Goal: Task Accomplishment & Management: Manage account settings

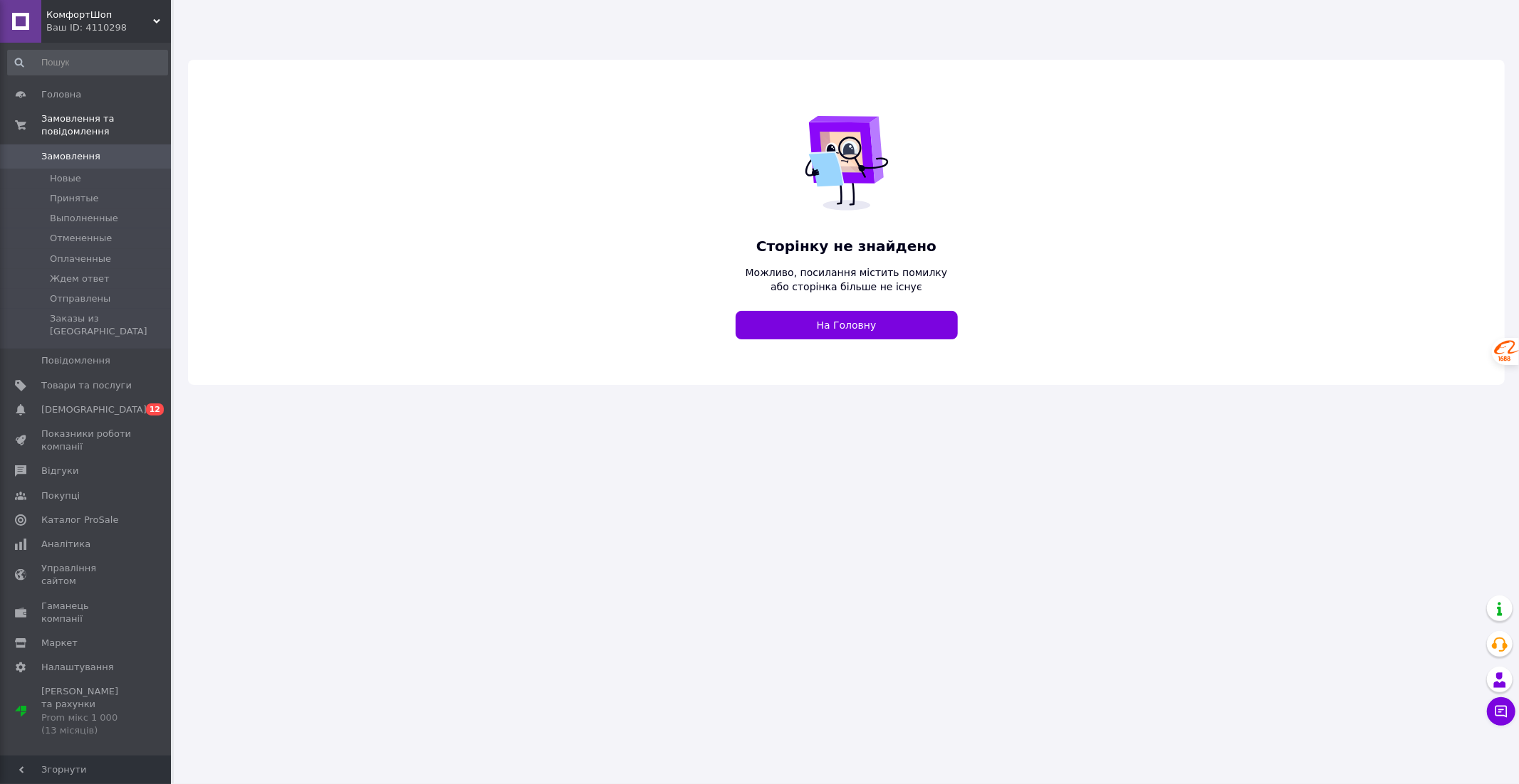
click at [156, 23] on icon at bounding box center [156, 22] width 7 height 7
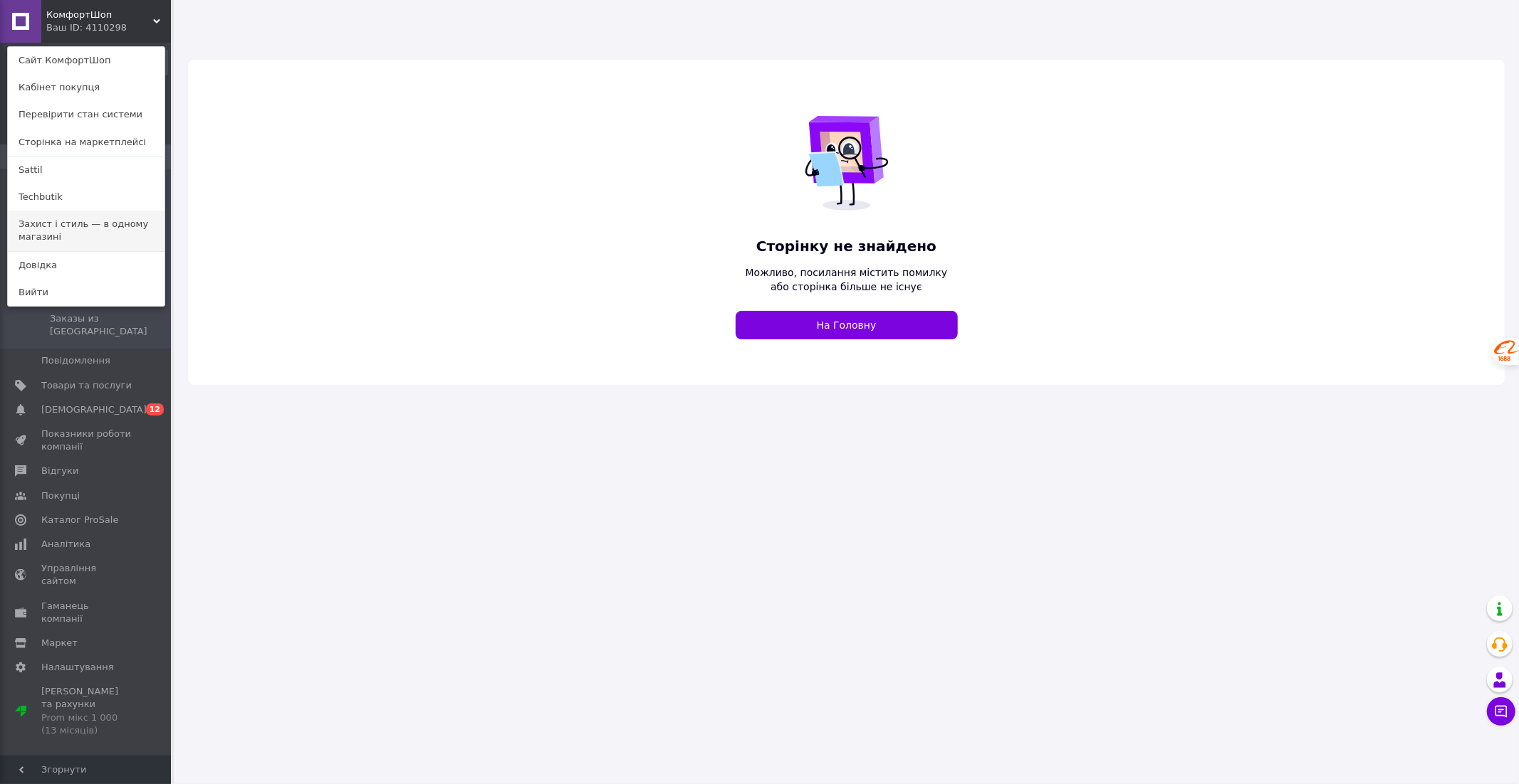
click at [81, 237] on link "Захист і стиль — в одному магазині" at bounding box center [85, 230] width 156 height 40
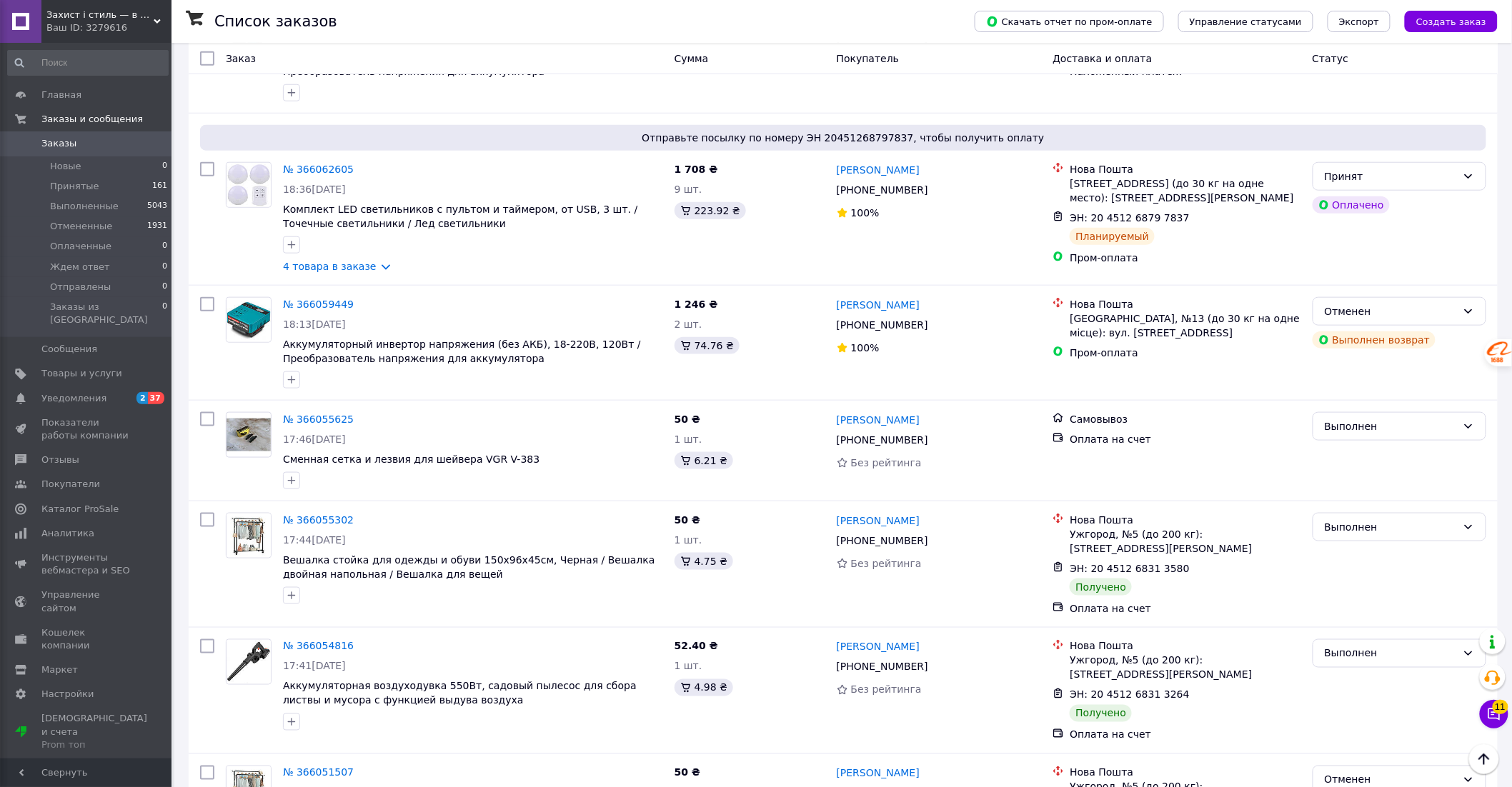
scroll to position [5826, 0]
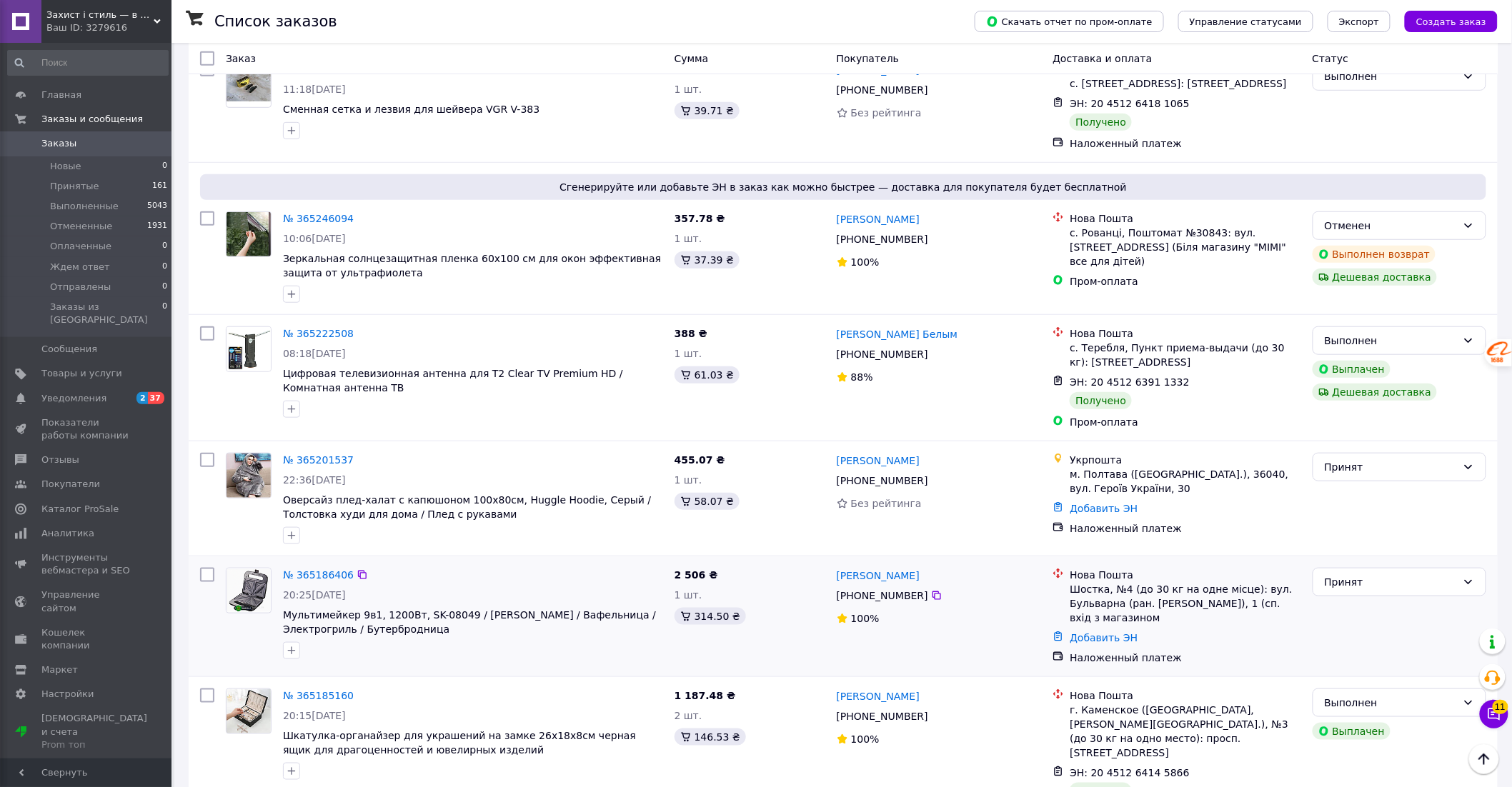
scroll to position [4884, 0]
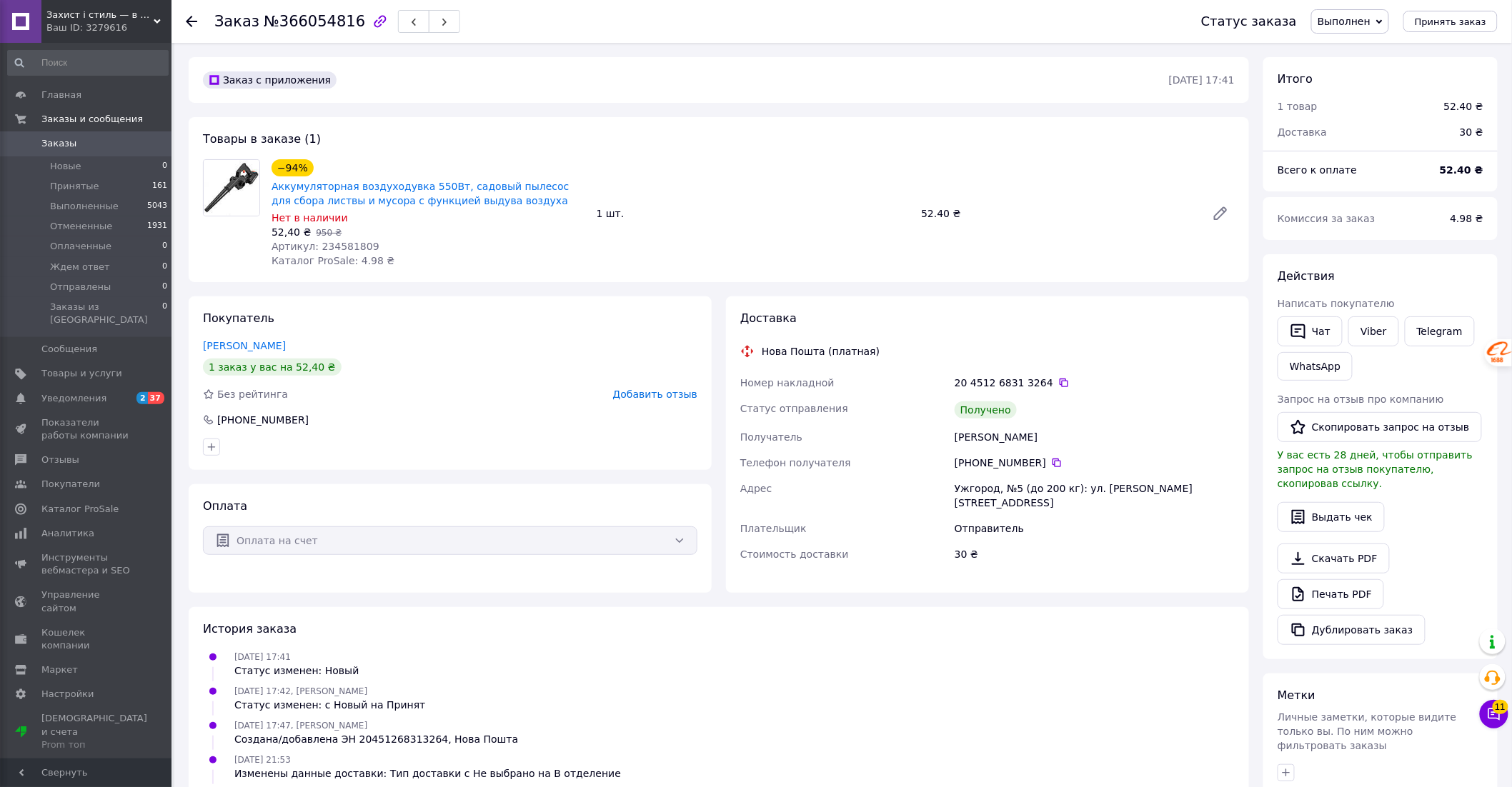
scroll to position [212, 0]
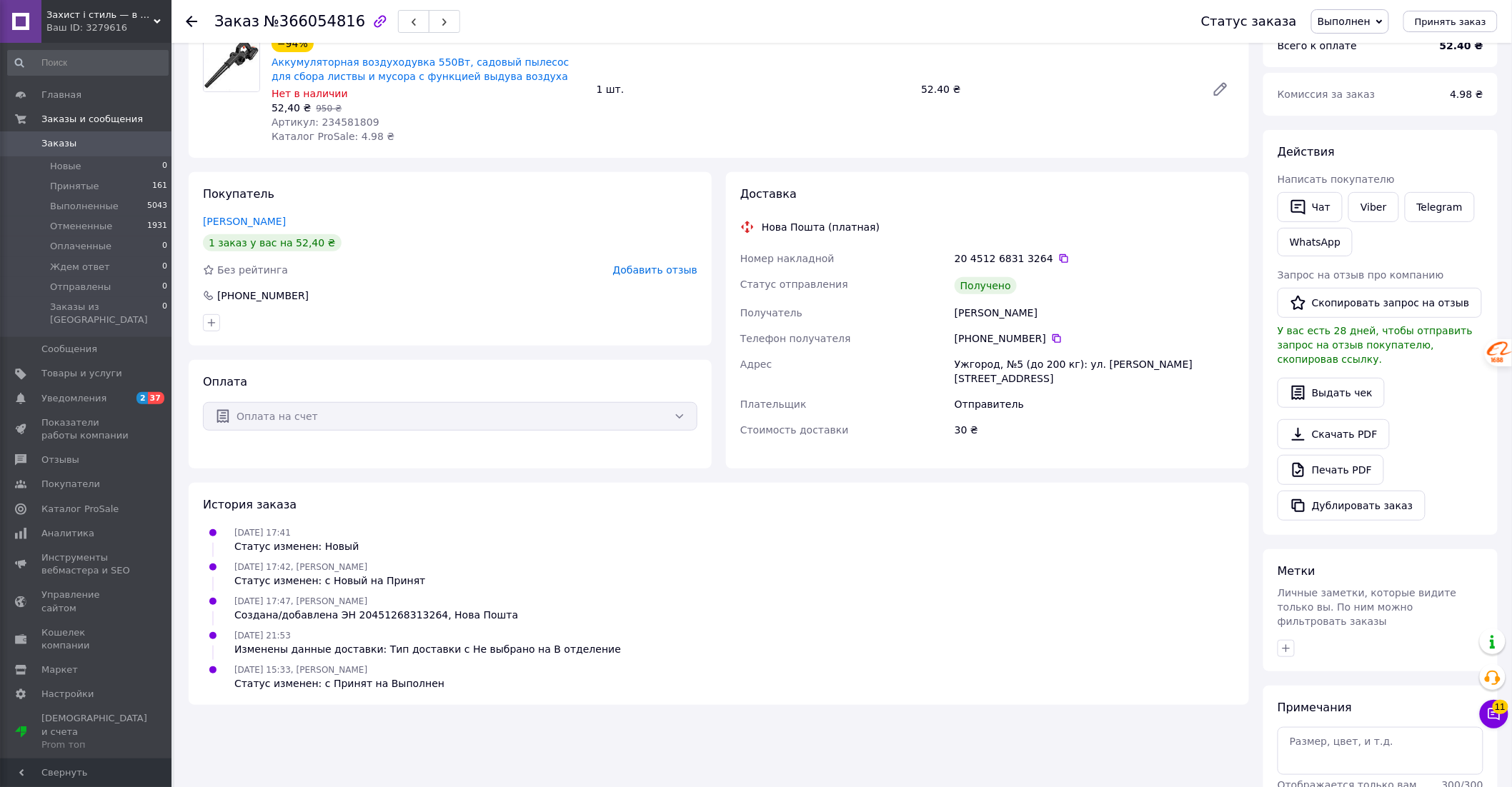
scroll to position [104, 0]
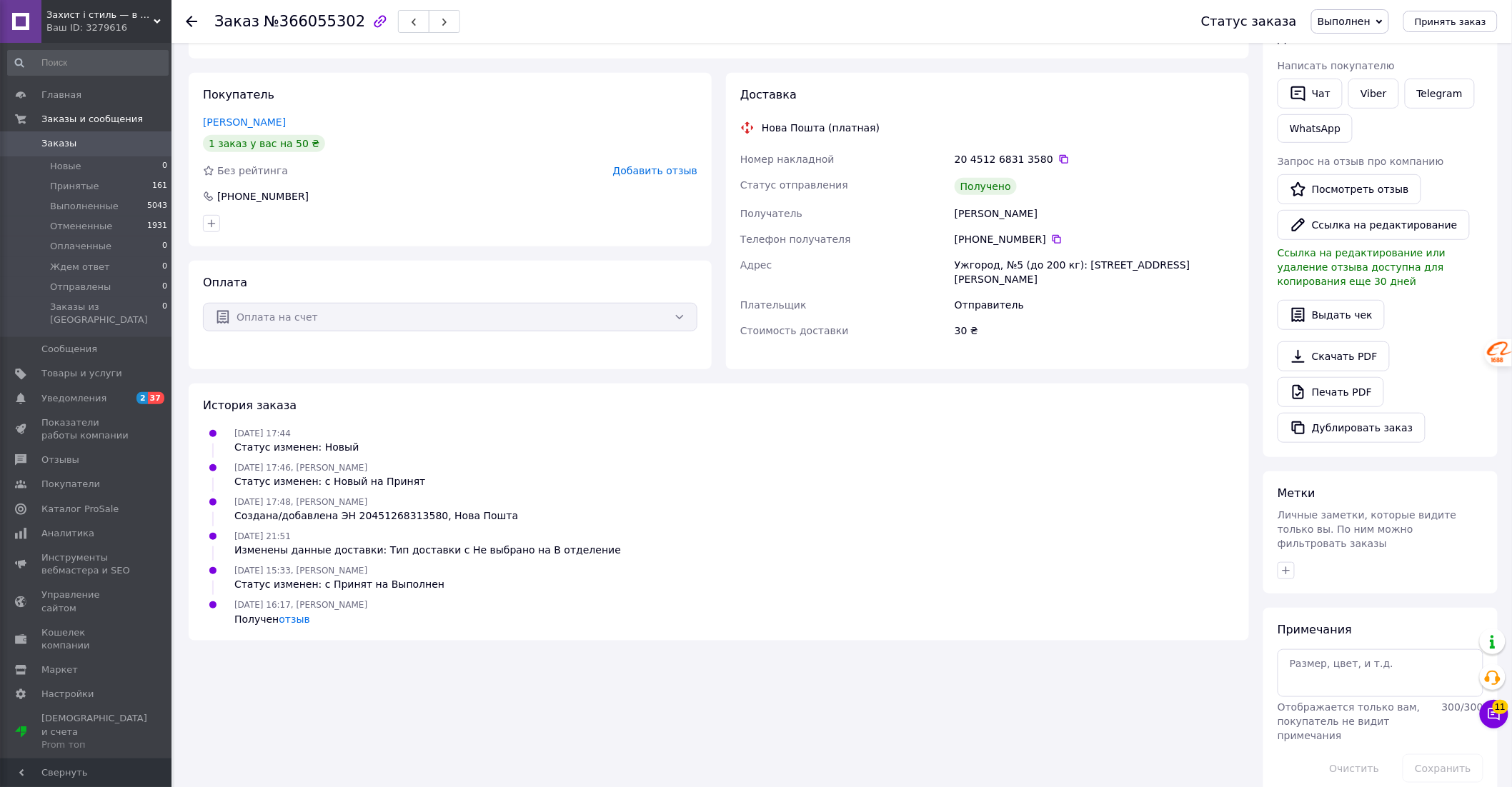
scroll to position [248, 0]
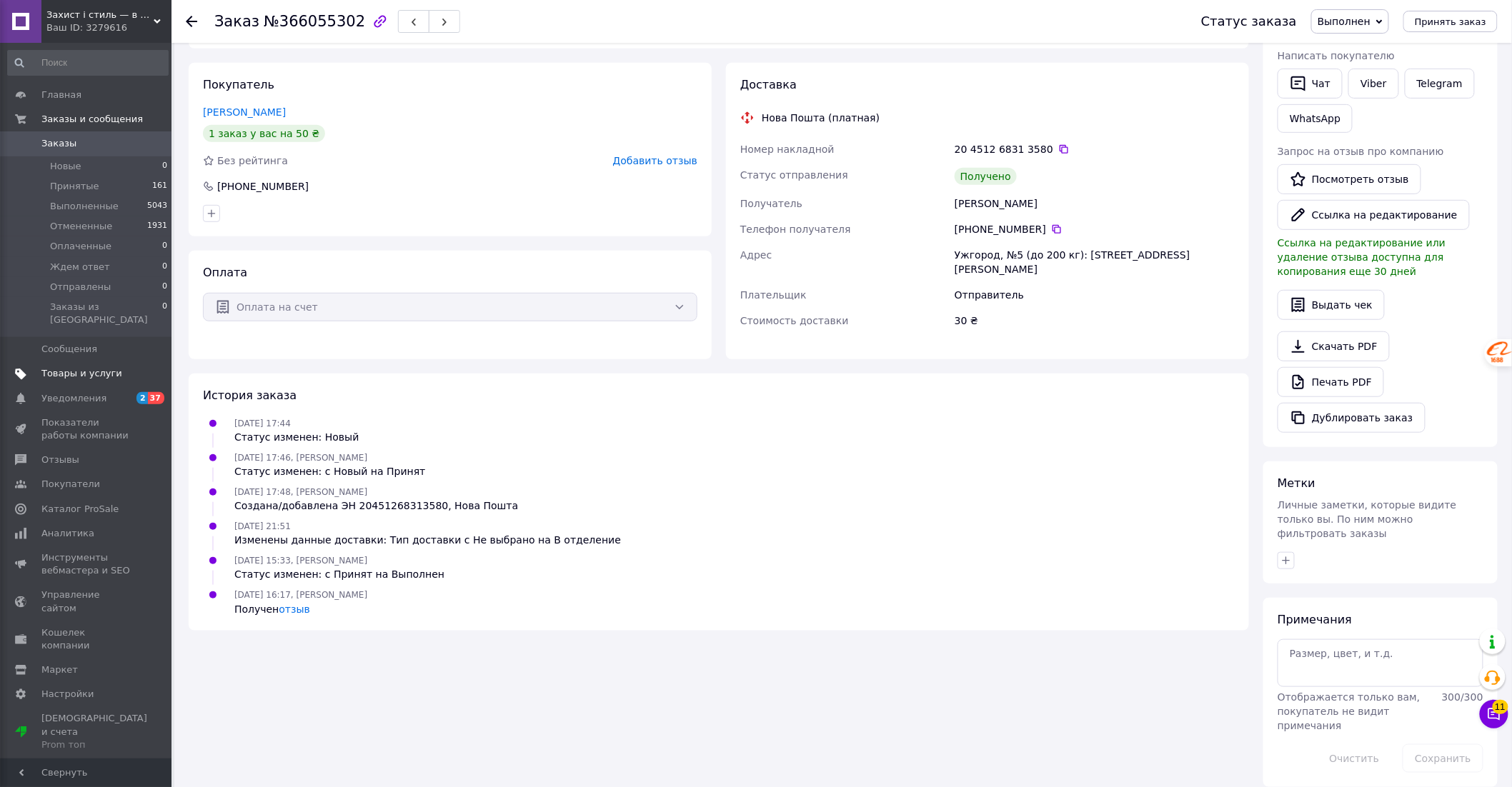
click at [81, 368] on span "Товары и услуги" at bounding box center [82, 374] width 81 height 13
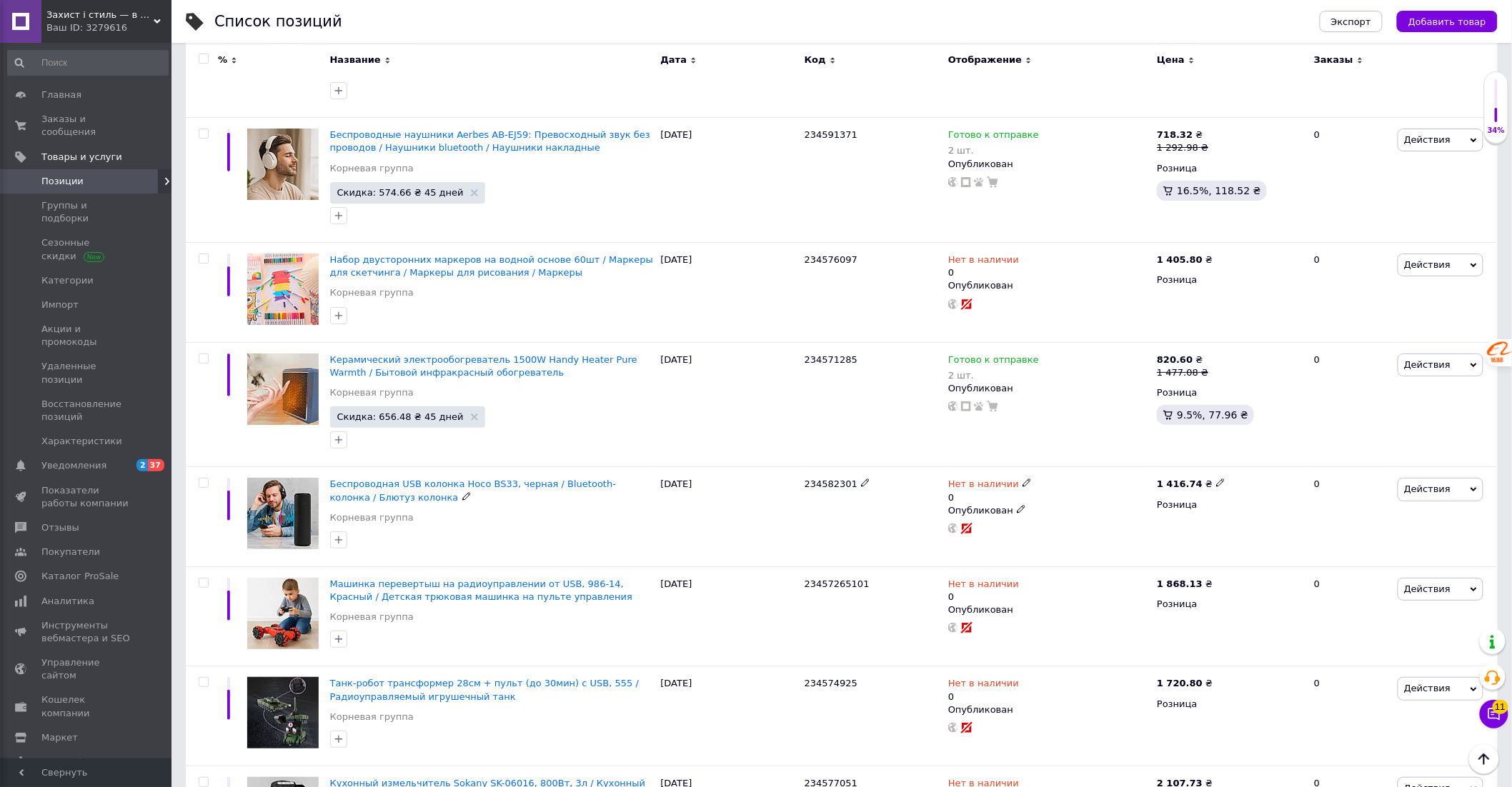
scroll to position [11442, 0]
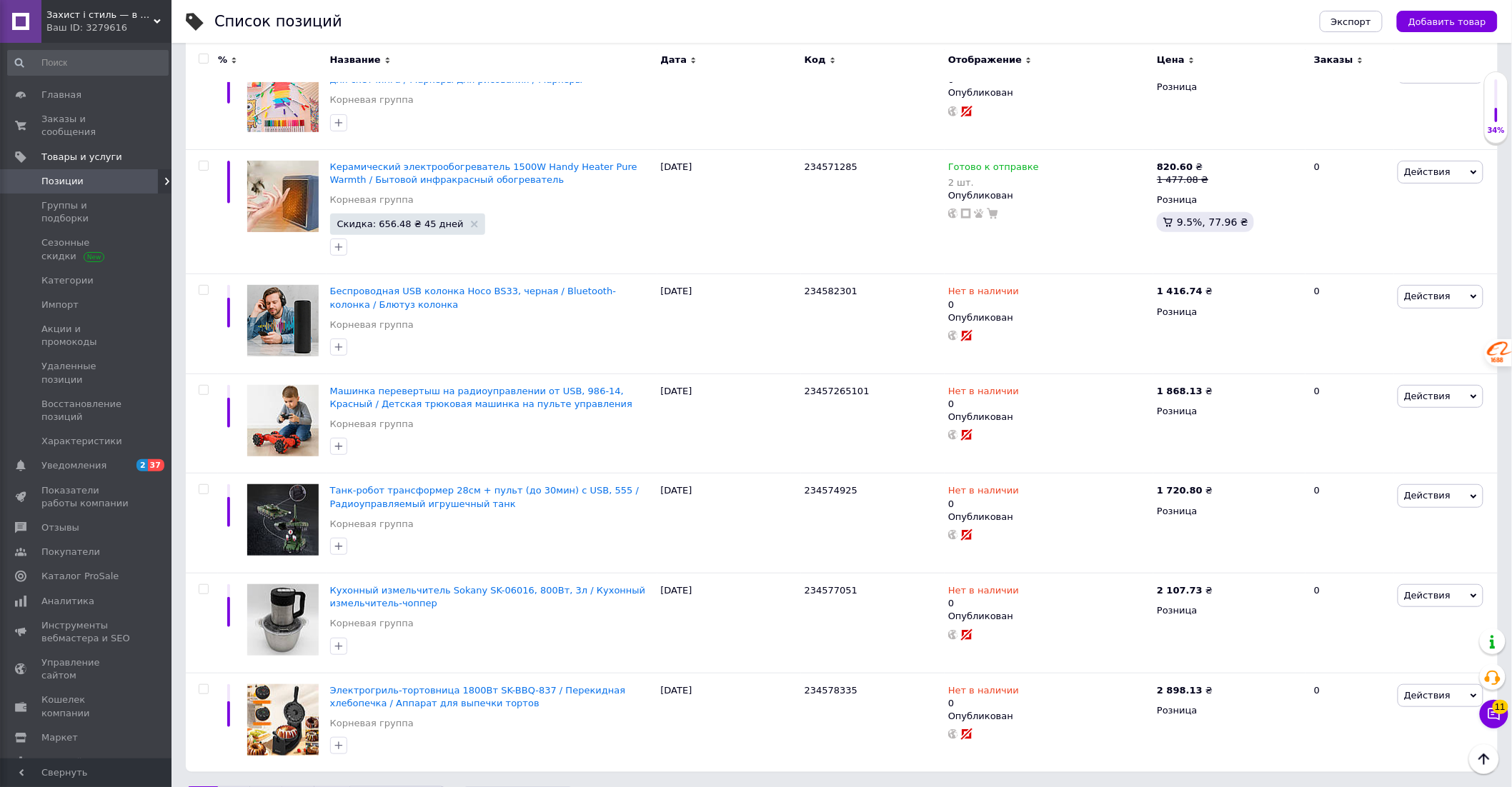
click at [273, 786] on link "3" at bounding box center [265, 801] width 33 height 30
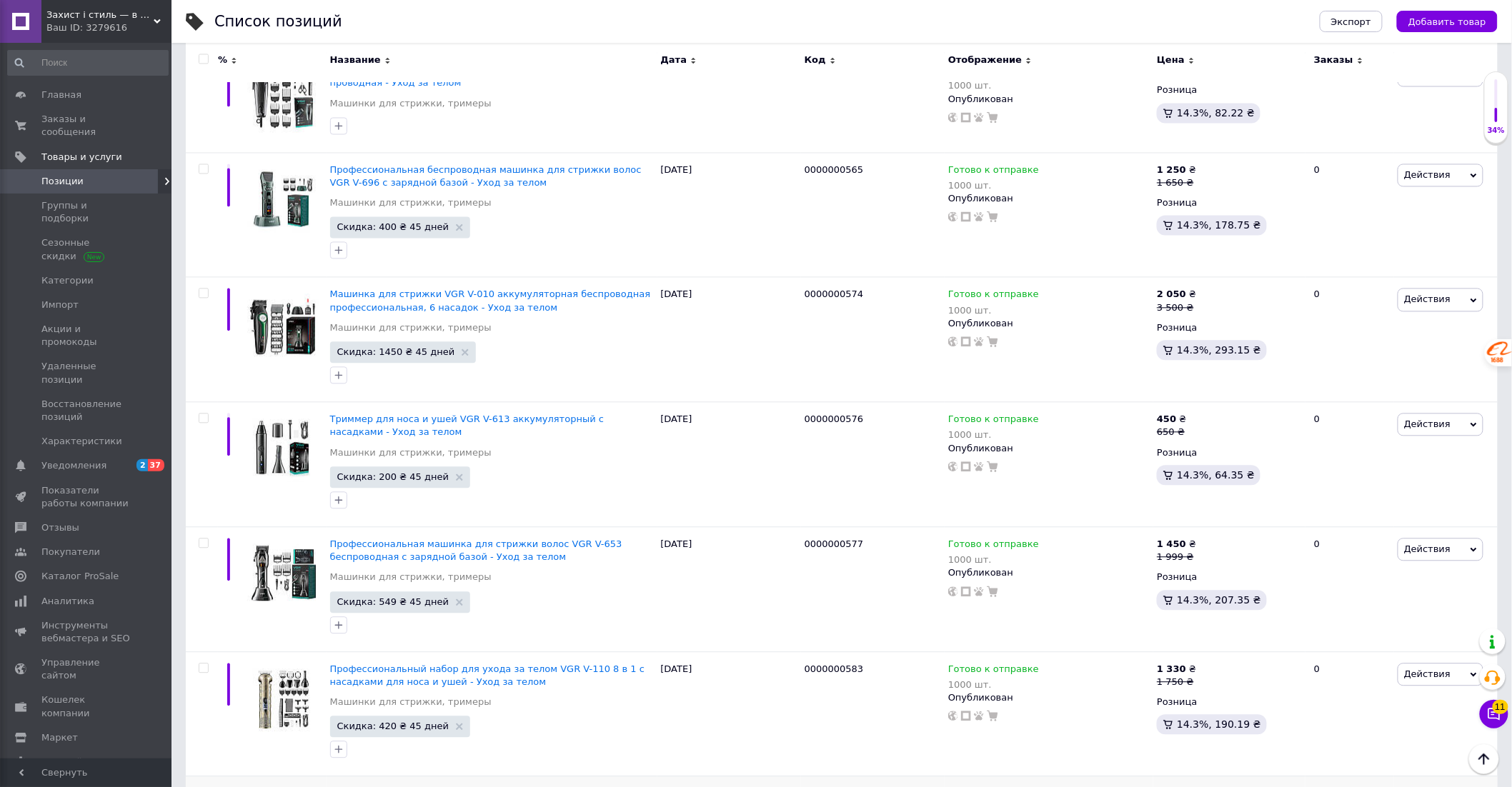
scroll to position [10232, 0]
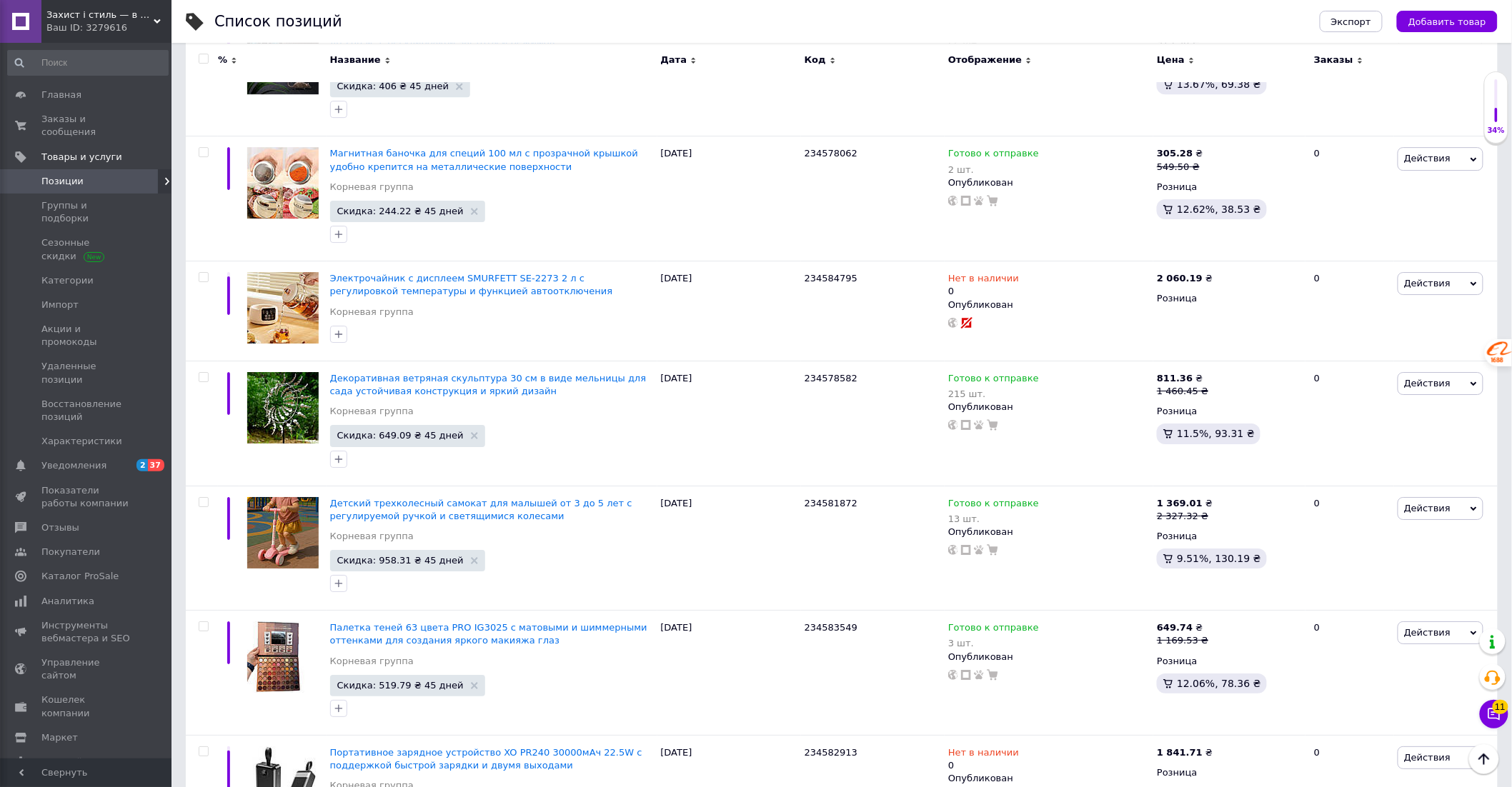
scroll to position [11317, 0]
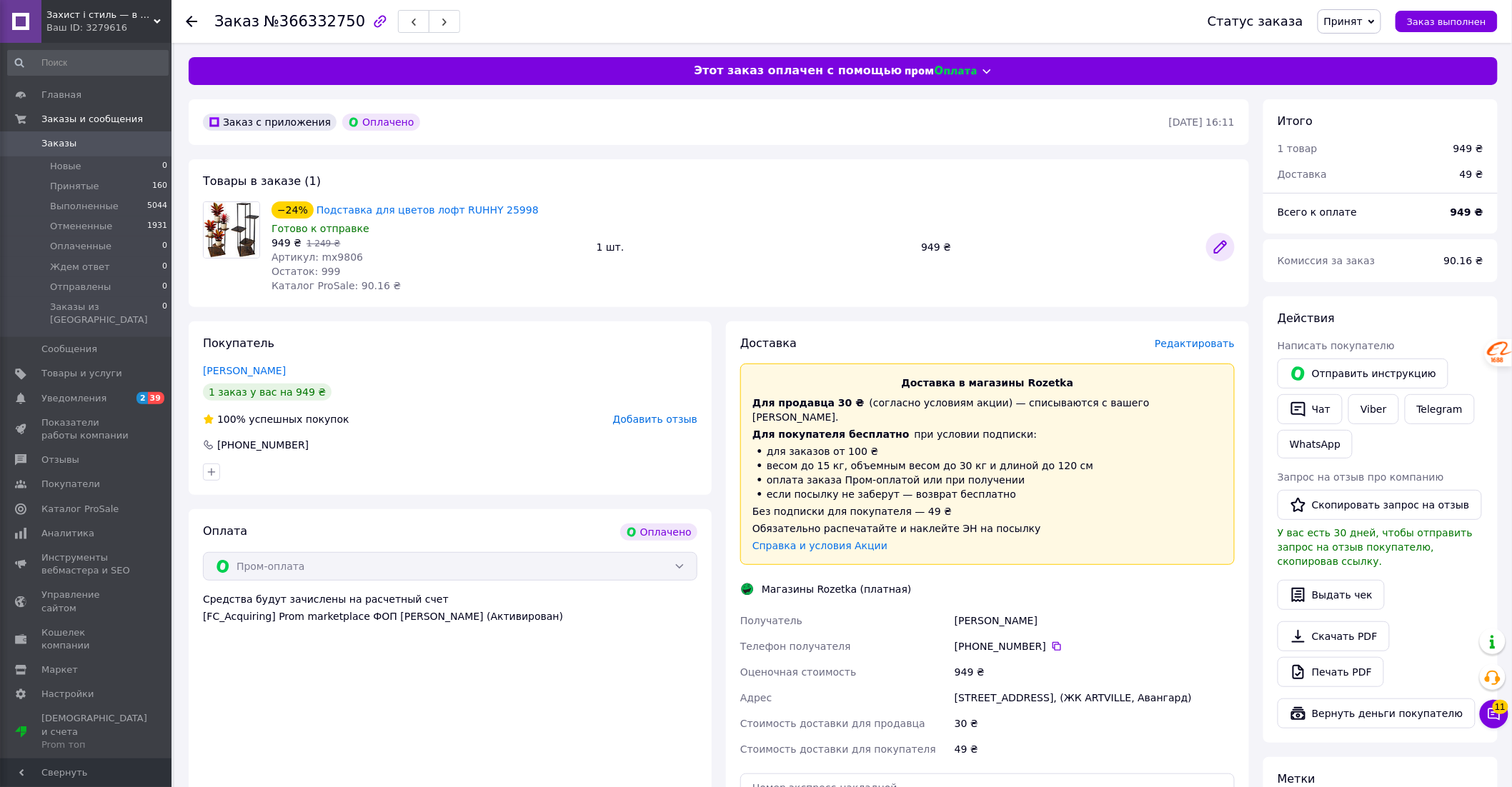
click at [1222, 243] on icon at bounding box center [1221, 247] width 11 height 11
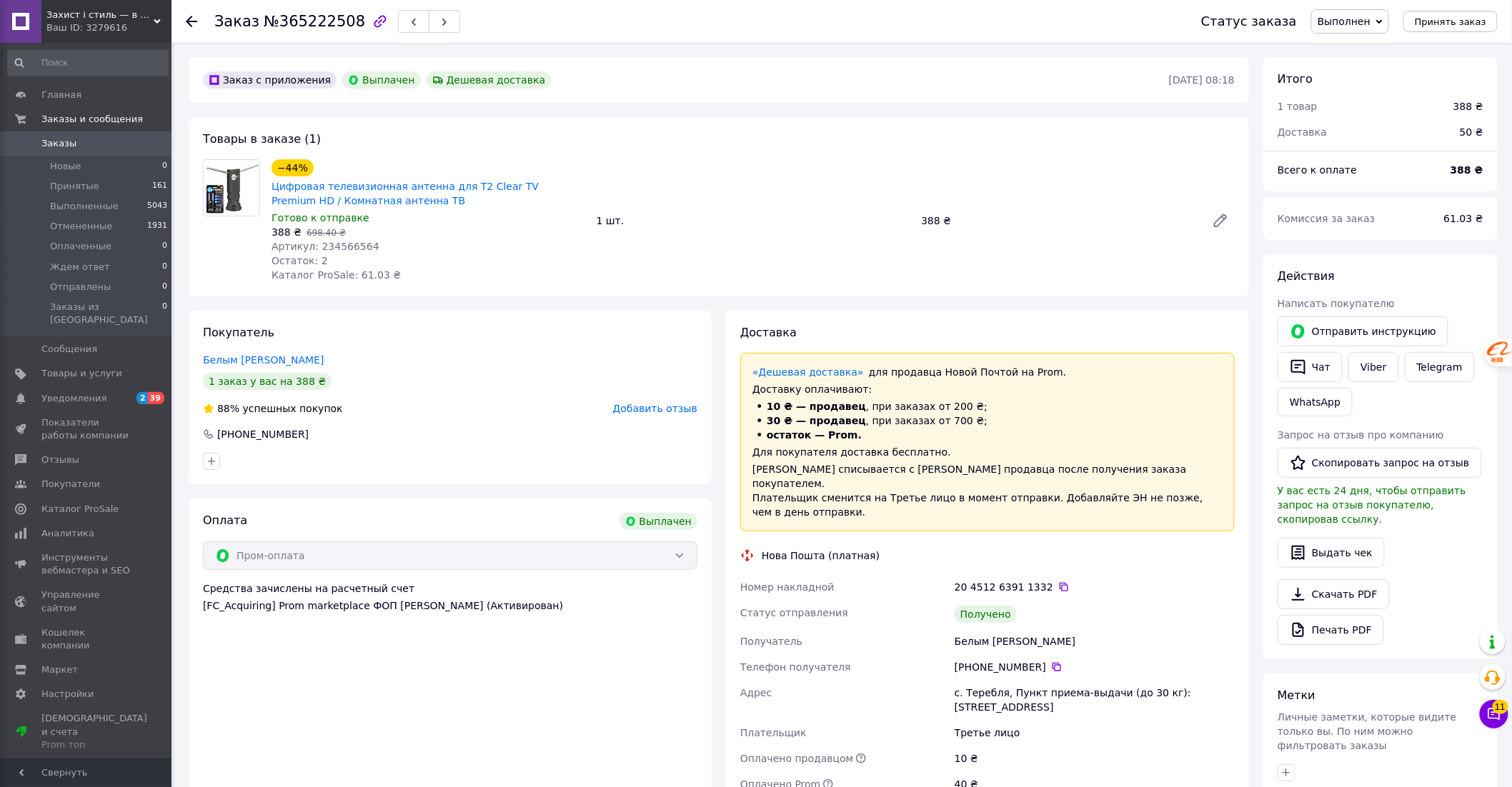
scroll to position [115, 0]
click at [1218, 219] on icon at bounding box center [1221, 221] width 11 height 11
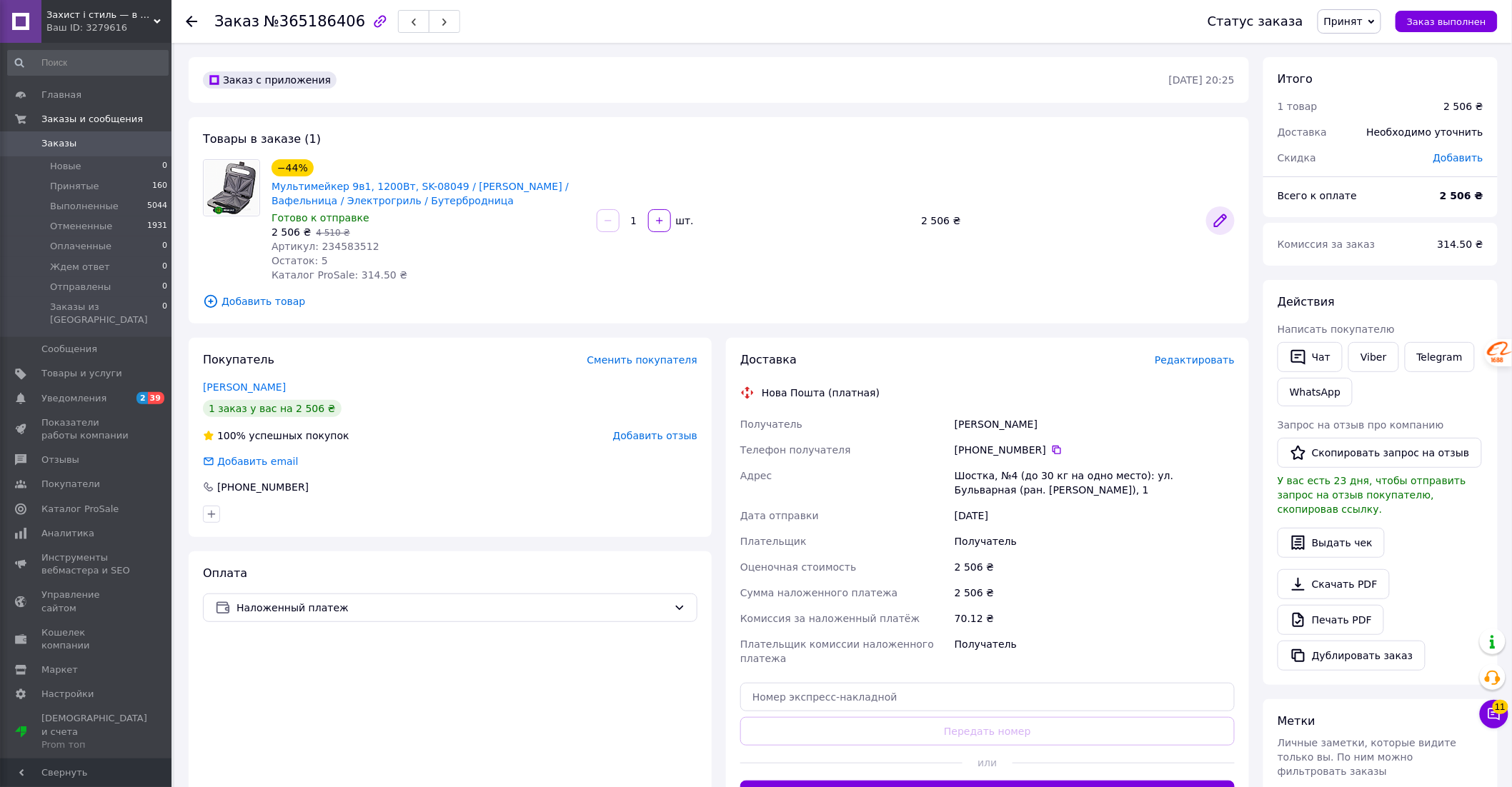
click at [1221, 215] on icon at bounding box center [1221, 221] width 17 height 17
